Goal: Connect with others: Connect with others

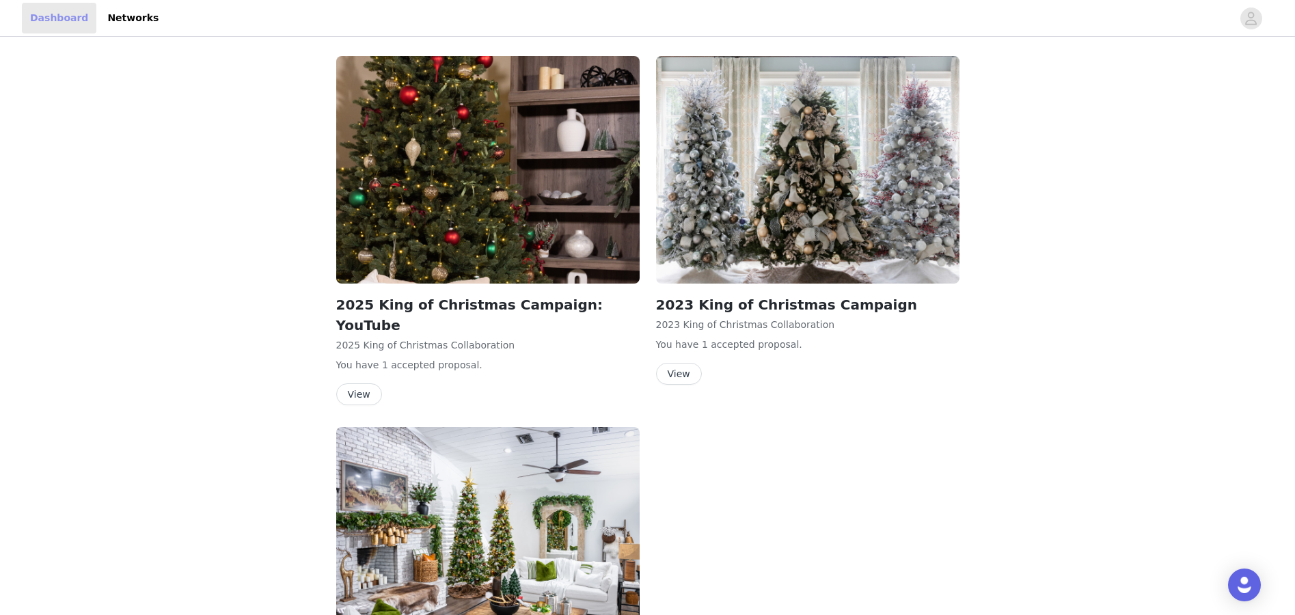
click at [51, 12] on link "Dashboard" at bounding box center [59, 18] width 74 height 31
click at [58, 16] on link "Dashboard" at bounding box center [59, 18] width 74 height 31
click at [40, 15] on link "Dashboard" at bounding box center [59, 18] width 74 height 31
click at [127, 20] on link "Networks" at bounding box center [133, 18] width 68 height 31
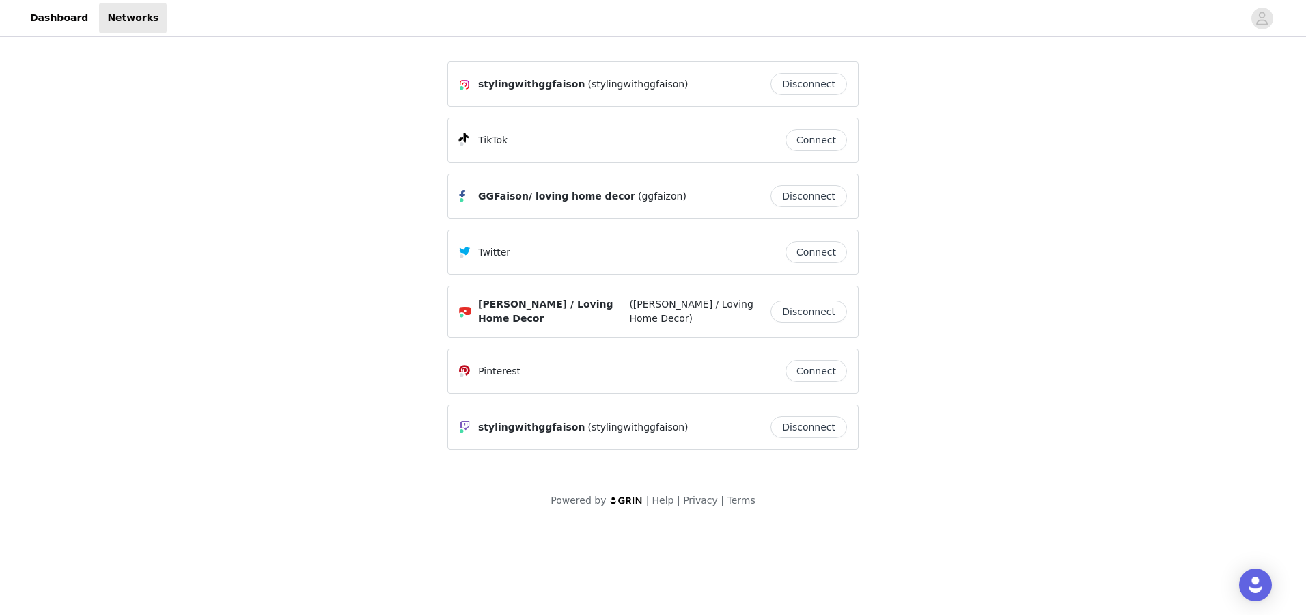
click at [814, 370] on button "Connect" at bounding box center [816, 371] width 61 height 22
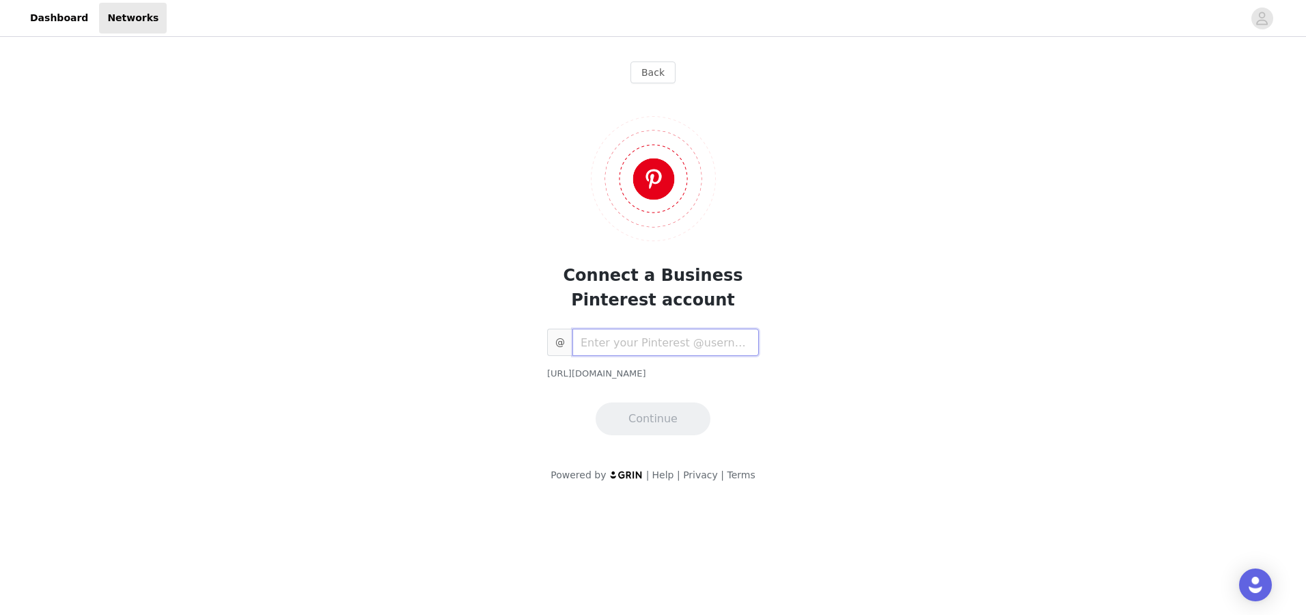
click at [599, 344] on input "text" at bounding box center [665, 342] width 186 height 27
type input "gladysfaison"
click at [659, 416] on button "Continue" at bounding box center [653, 418] width 115 height 33
